Goal: Task Accomplishment & Management: Use online tool/utility

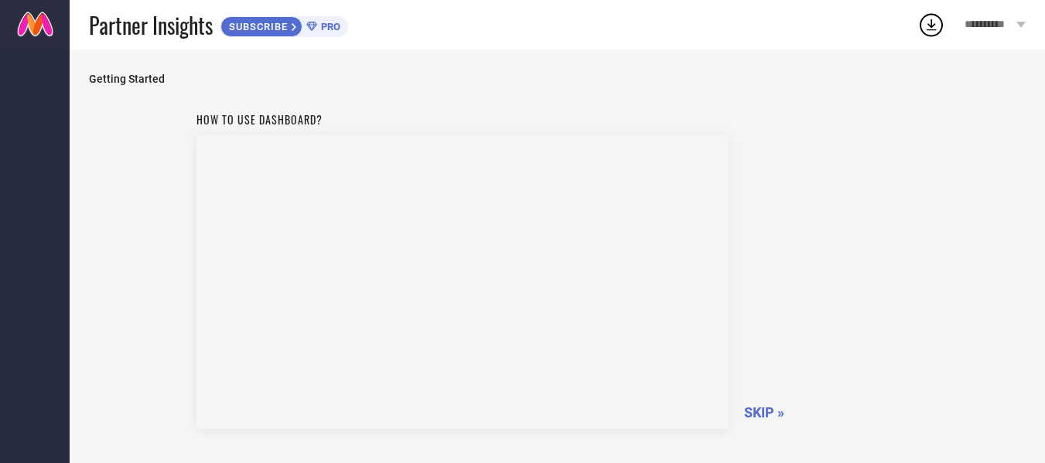
click at [759, 411] on span "SKIP »" at bounding box center [764, 413] width 40 height 16
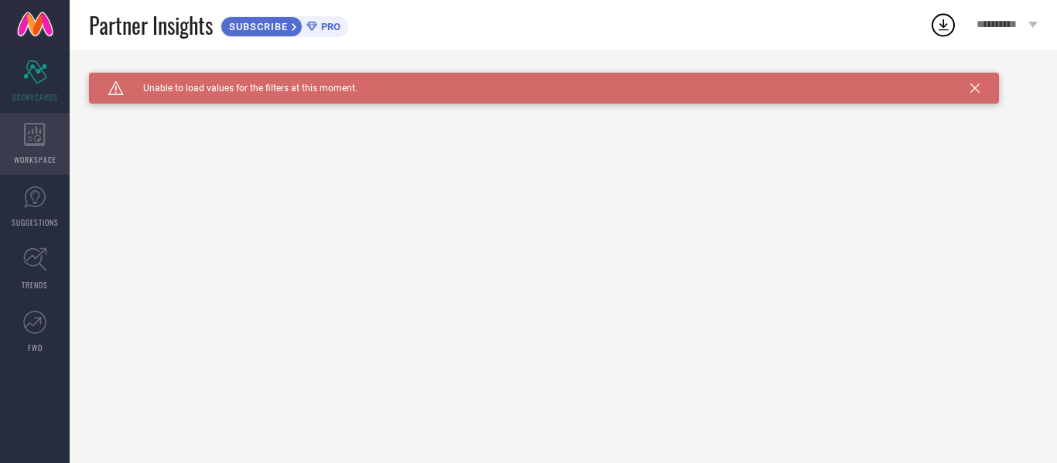
click at [43, 138] on icon at bounding box center [35, 134] width 22 height 23
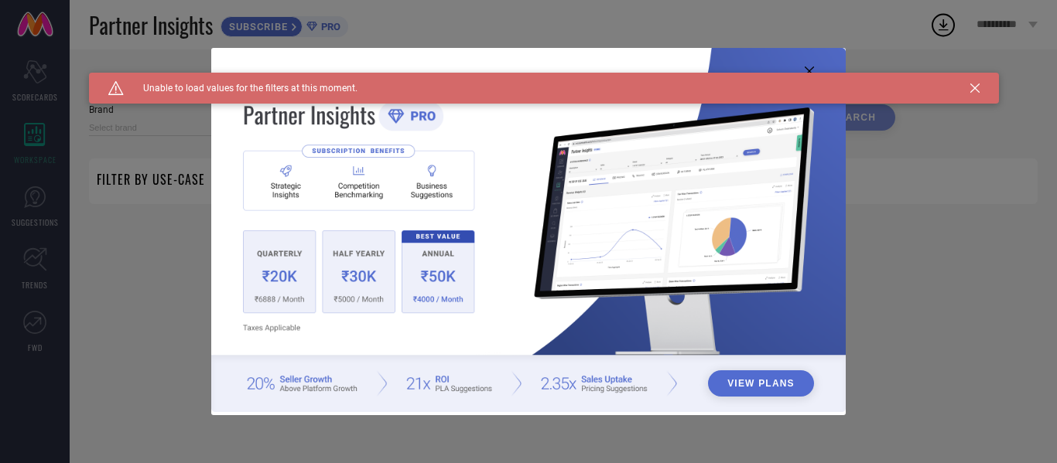
type input "1 STOP FASHION"
type input "All"
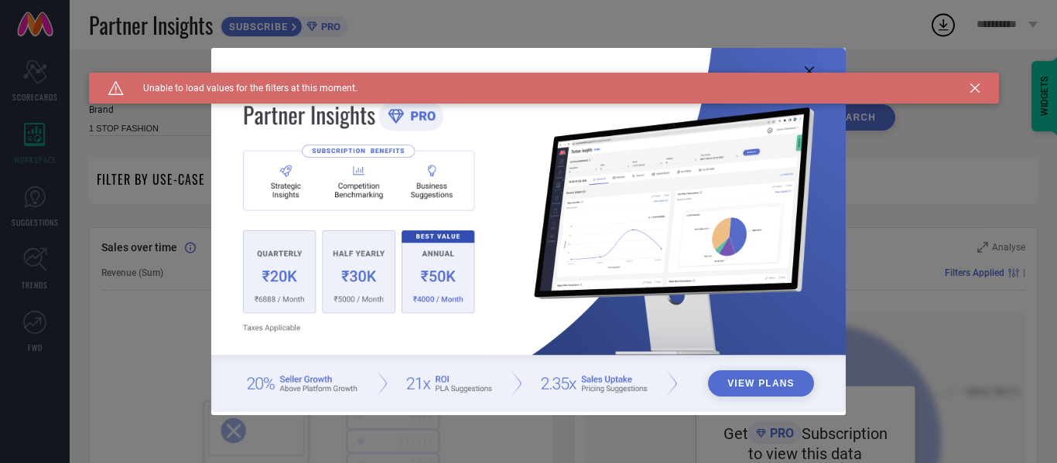
click at [491, 204] on img at bounding box center [528, 230] width 634 height 364
click at [470, 93] on div "Caution Created with Sketch. Unable to load values for the filters at this mome…" at bounding box center [544, 88] width 910 height 31
click at [282, 265] on img at bounding box center [528, 230] width 634 height 364
click at [968, 86] on div "Caution Created with Sketch. Unable to load values for the filters at this mome…" at bounding box center [544, 88] width 910 height 31
click at [976, 88] on icon at bounding box center [974, 88] width 9 height 9
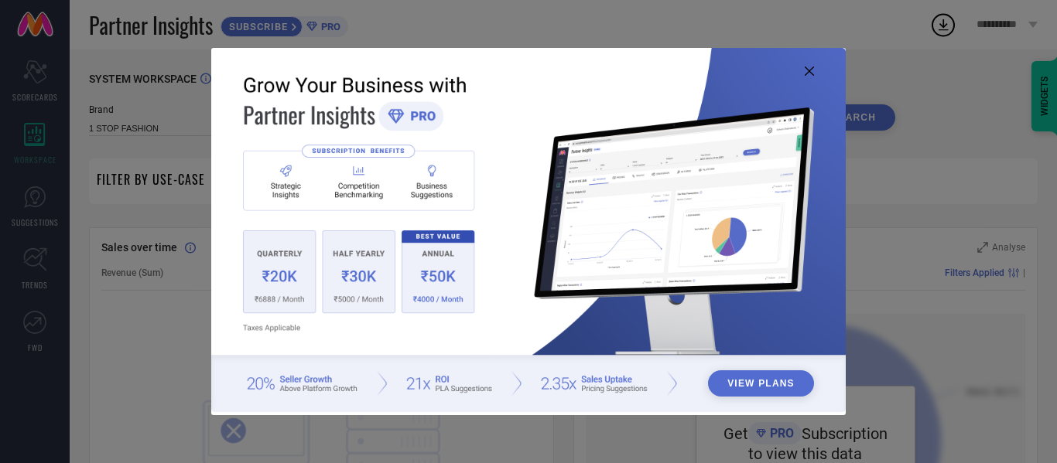
click at [265, 184] on img at bounding box center [528, 230] width 634 height 364
click at [279, 259] on img at bounding box center [528, 230] width 634 height 364
click at [407, 258] on img at bounding box center [528, 230] width 634 height 364
click at [766, 386] on button "View Plans" at bounding box center [761, 384] width 106 height 26
click at [809, 72] on icon at bounding box center [809, 71] width 9 height 9
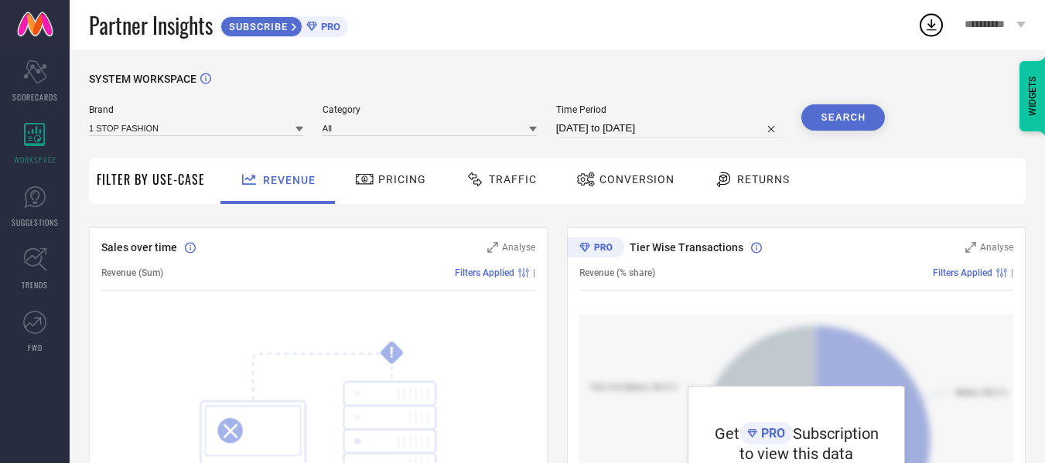
click at [402, 184] on span "Pricing" at bounding box center [402, 179] width 48 height 12
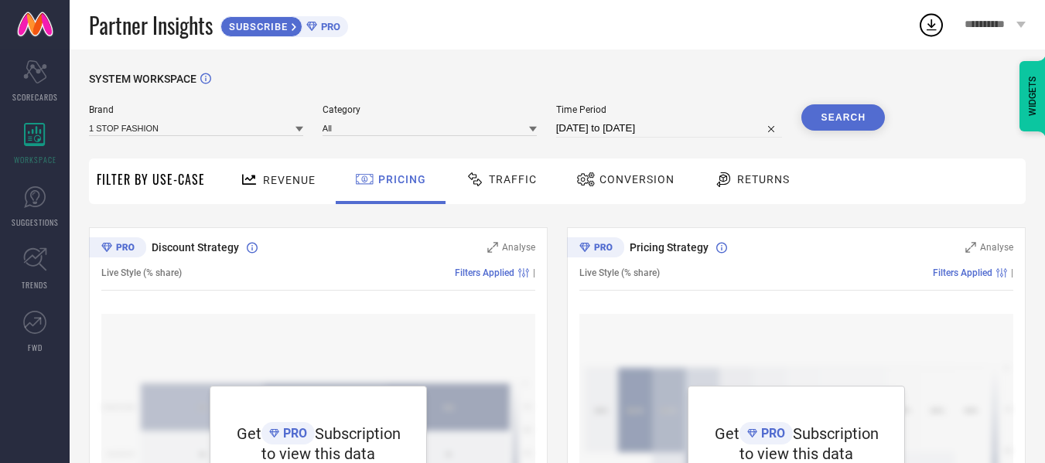
click at [297, 185] on span "Revenue" at bounding box center [289, 180] width 53 height 12
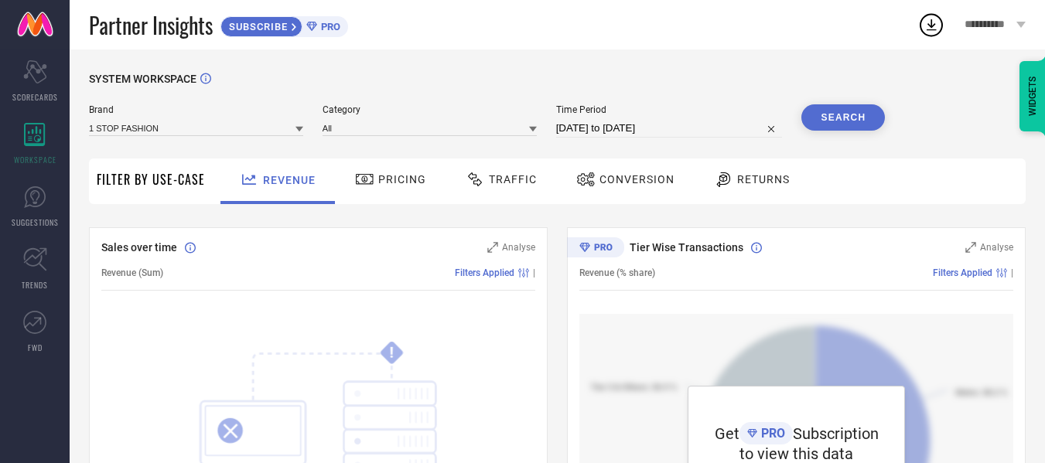
click at [395, 179] on span "Pricing" at bounding box center [402, 179] width 48 height 12
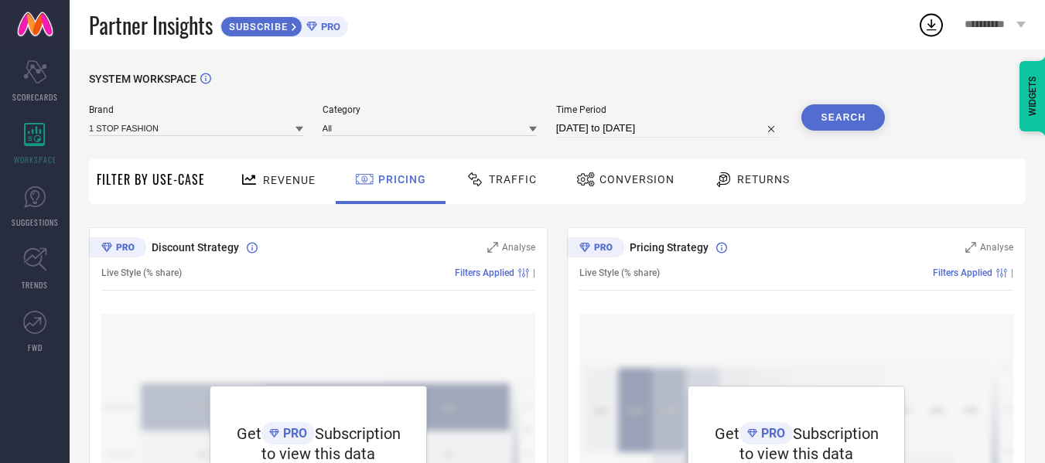
click at [489, 183] on span "Traffic" at bounding box center [513, 179] width 48 height 12
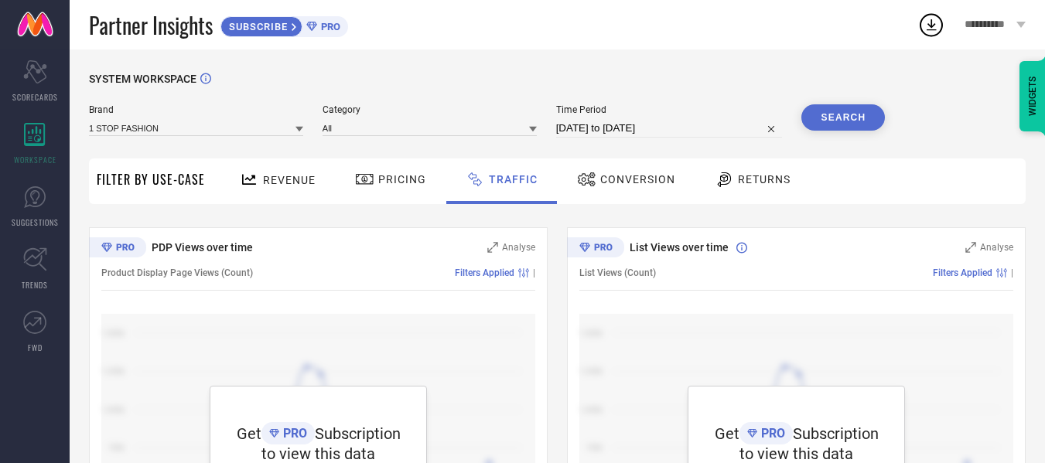
click at [627, 180] on span "Conversion" at bounding box center [637, 179] width 75 height 12
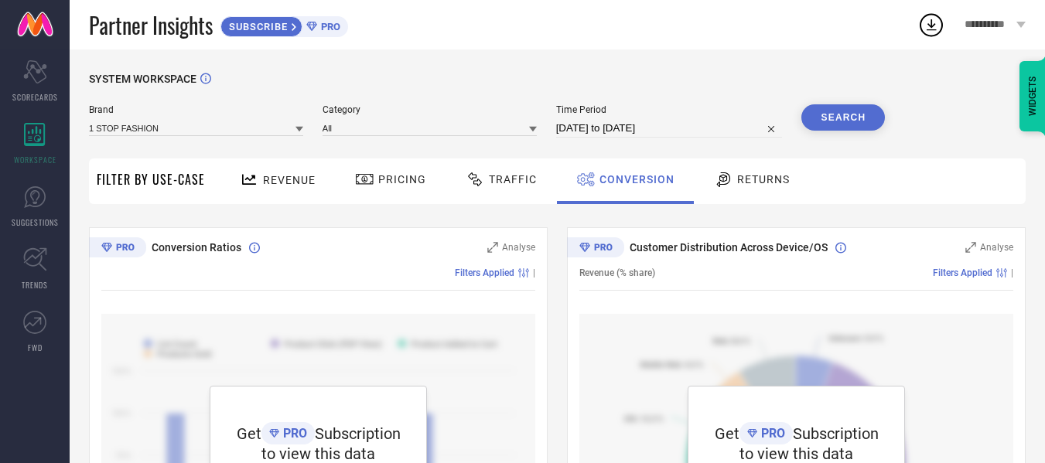
click at [738, 183] on span "Returns" at bounding box center [763, 179] width 53 height 12
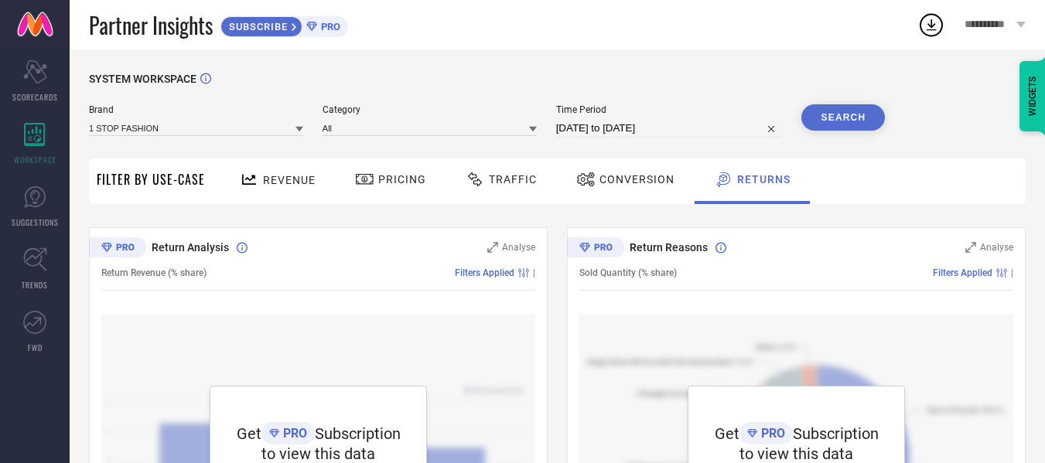
click at [600, 183] on span "Conversion" at bounding box center [637, 179] width 75 height 12
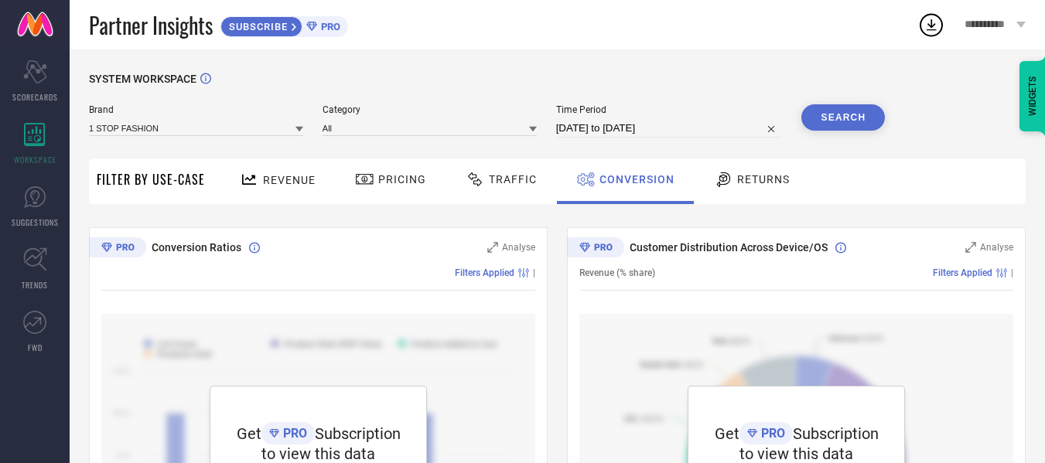
click at [494, 181] on span "Traffic" at bounding box center [513, 179] width 48 height 12
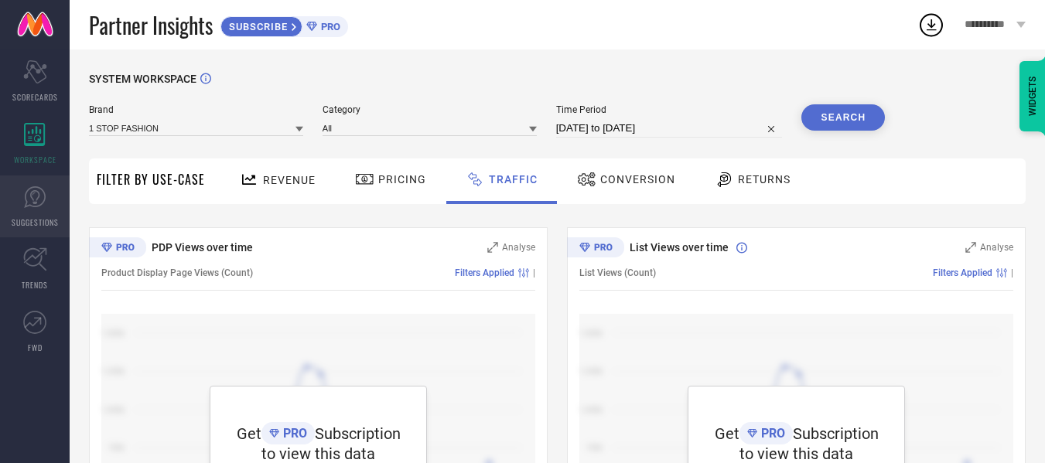
click at [36, 192] on icon at bounding box center [34, 197] width 23 height 23
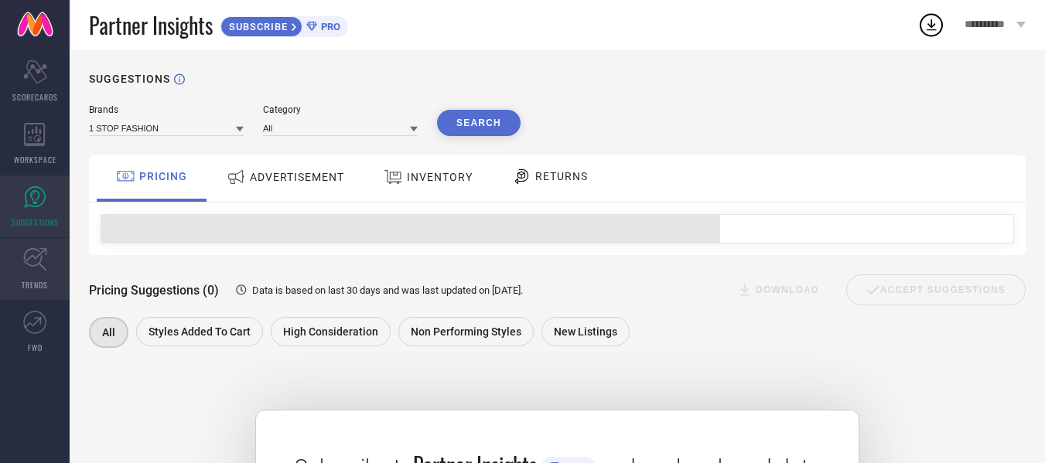
click at [46, 265] on icon at bounding box center [35, 260] width 24 height 24
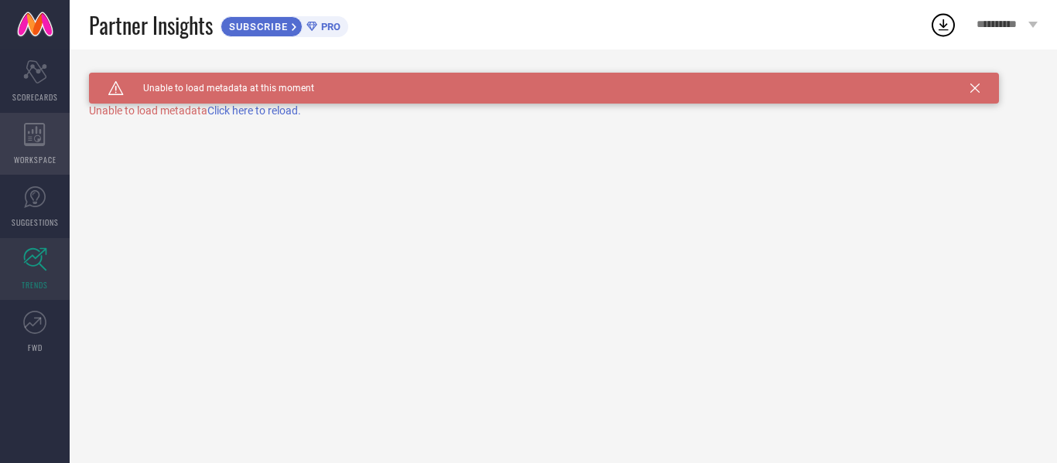
click at [37, 146] on div "WORKSPACE" at bounding box center [35, 144] width 70 height 62
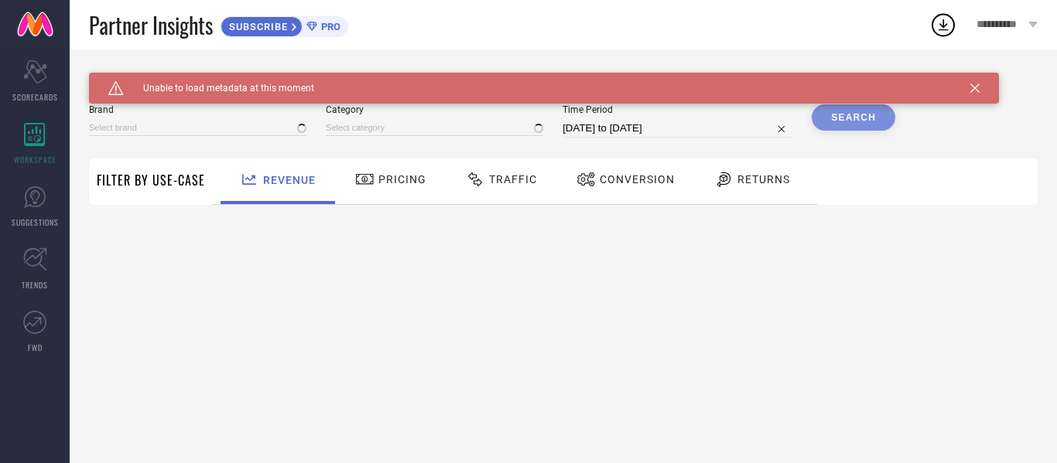
type input "1 STOP FASHION"
type input "All"
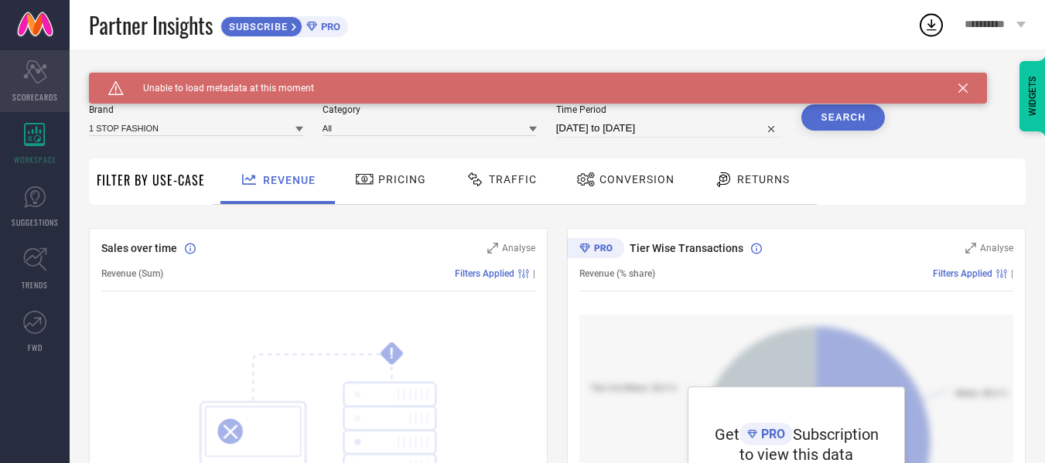
click at [32, 83] on icon "Scorecard" at bounding box center [35, 71] width 24 height 23
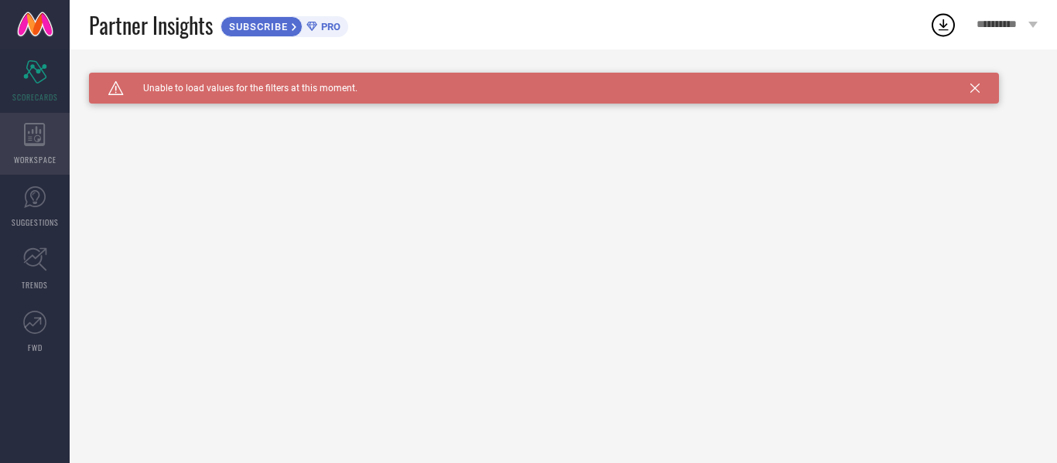
click at [42, 146] on div "WORKSPACE" at bounding box center [35, 144] width 70 height 62
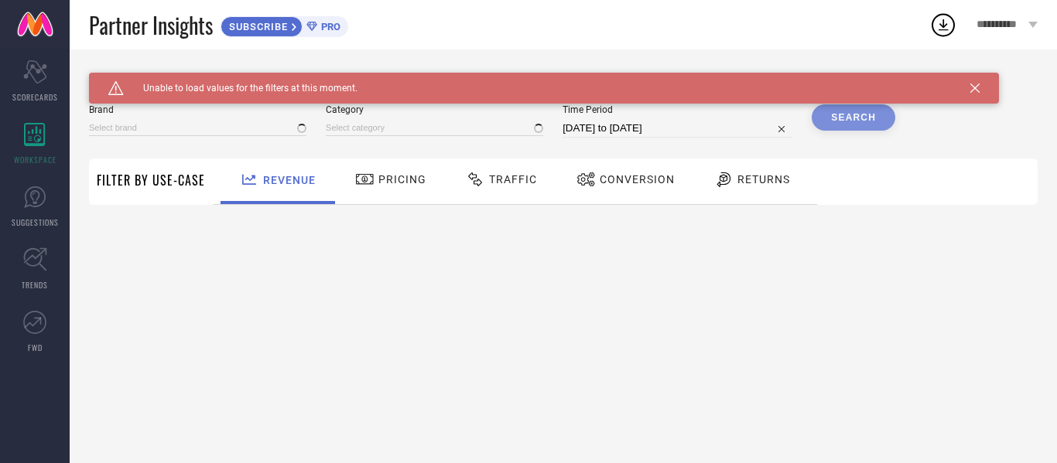
type input "1 STOP FASHION"
type input "All"
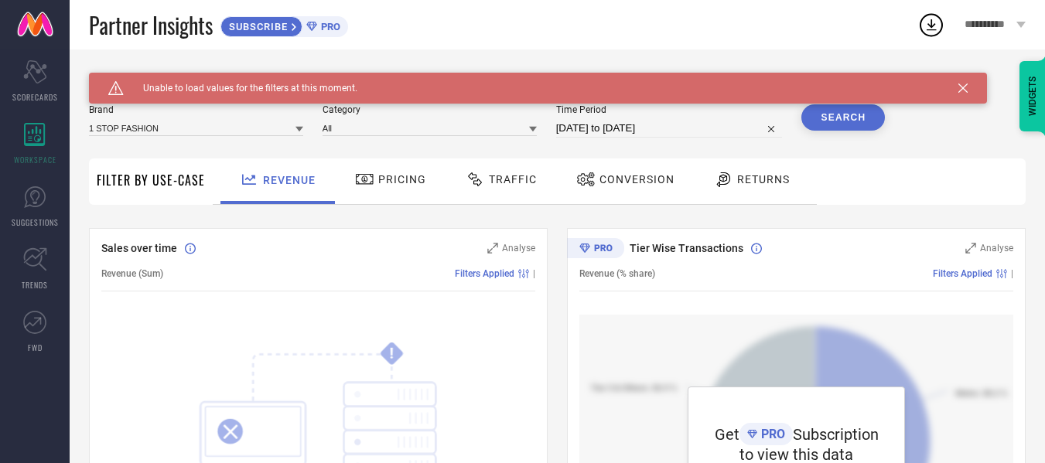
click at [388, 176] on span "Pricing" at bounding box center [402, 179] width 48 height 12
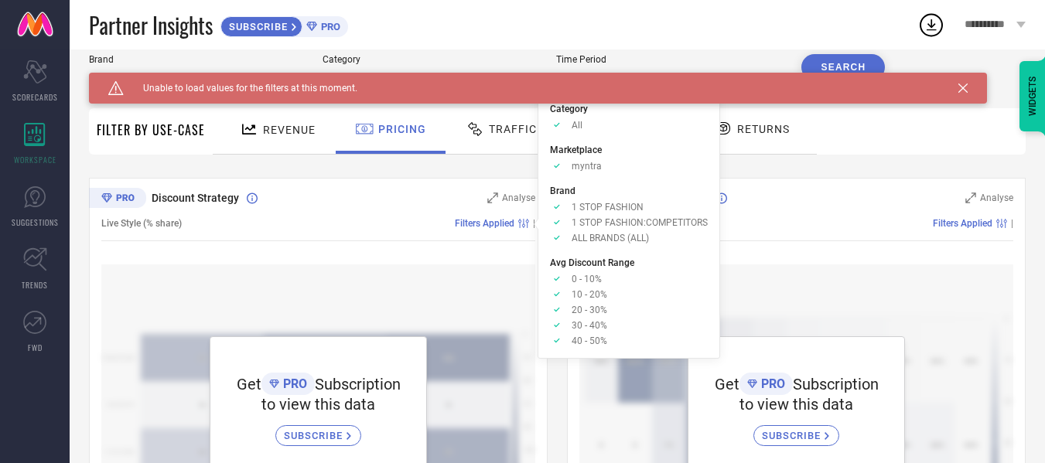
scroll to position [77, 0]
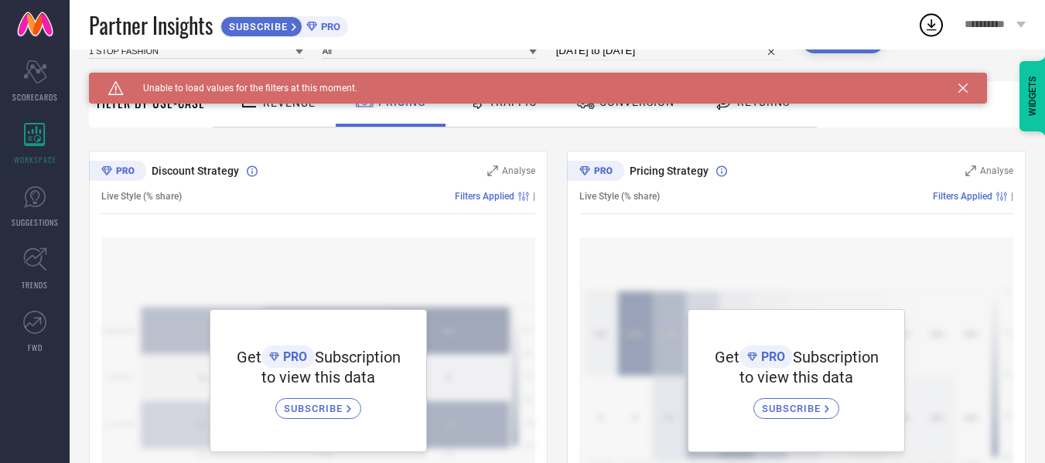
click at [326, 395] on link "SUBSCRIBE" at bounding box center [318, 403] width 86 height 32
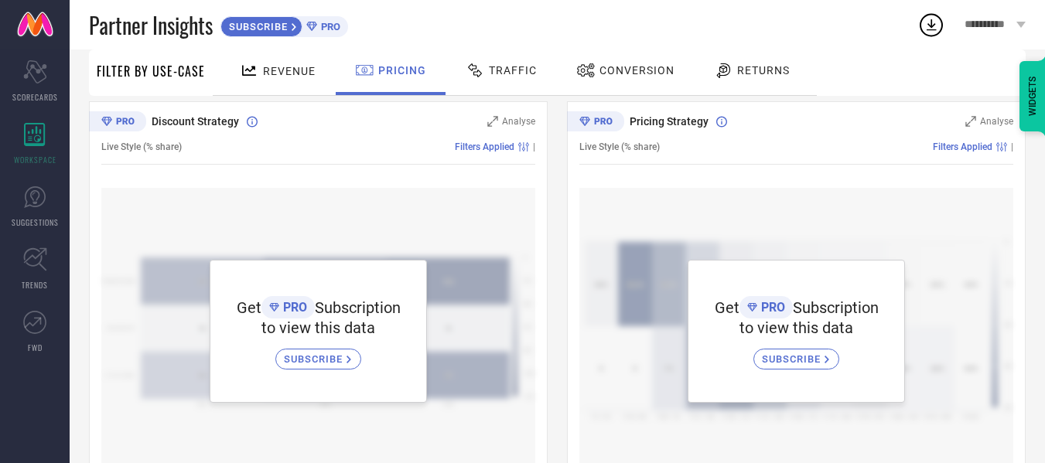
scroll to position [0, 0]
